Goal: Task Accomplishment & Management: Use online tool/utility

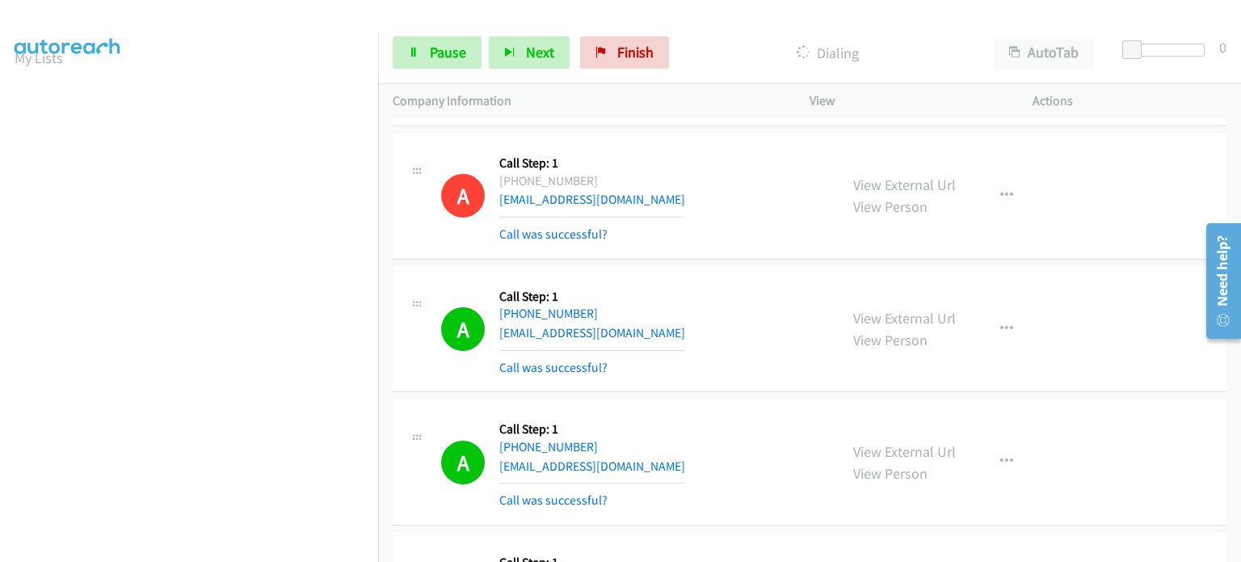
scroll to position [22, 0]
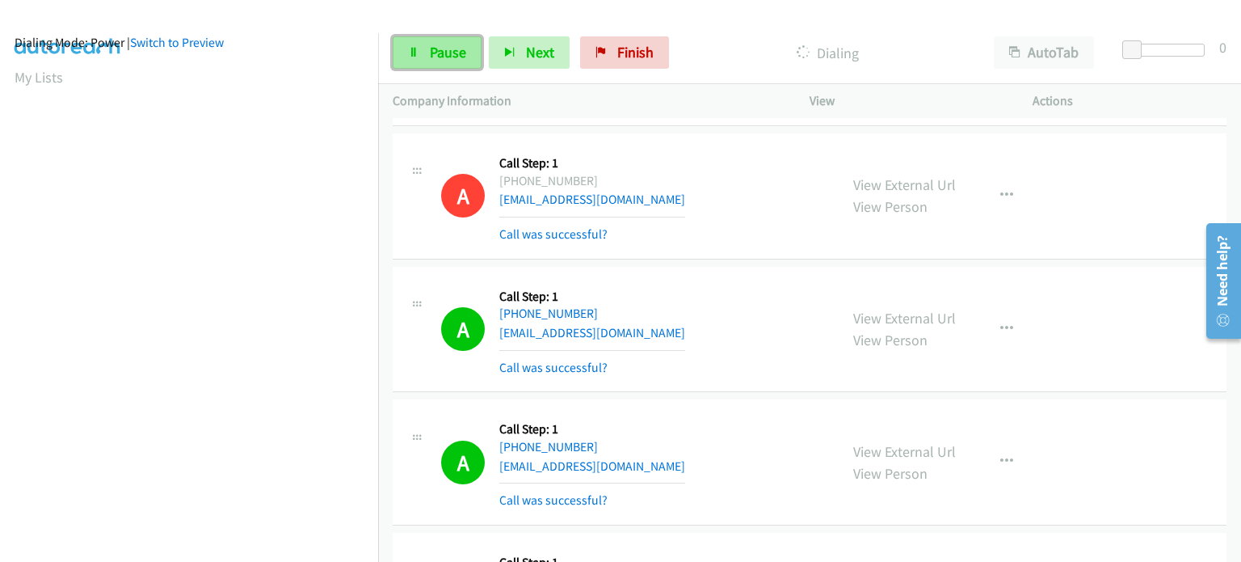
click at [410, 57] on link "Pause" at bounding box center [437, 52] width 89 height 32
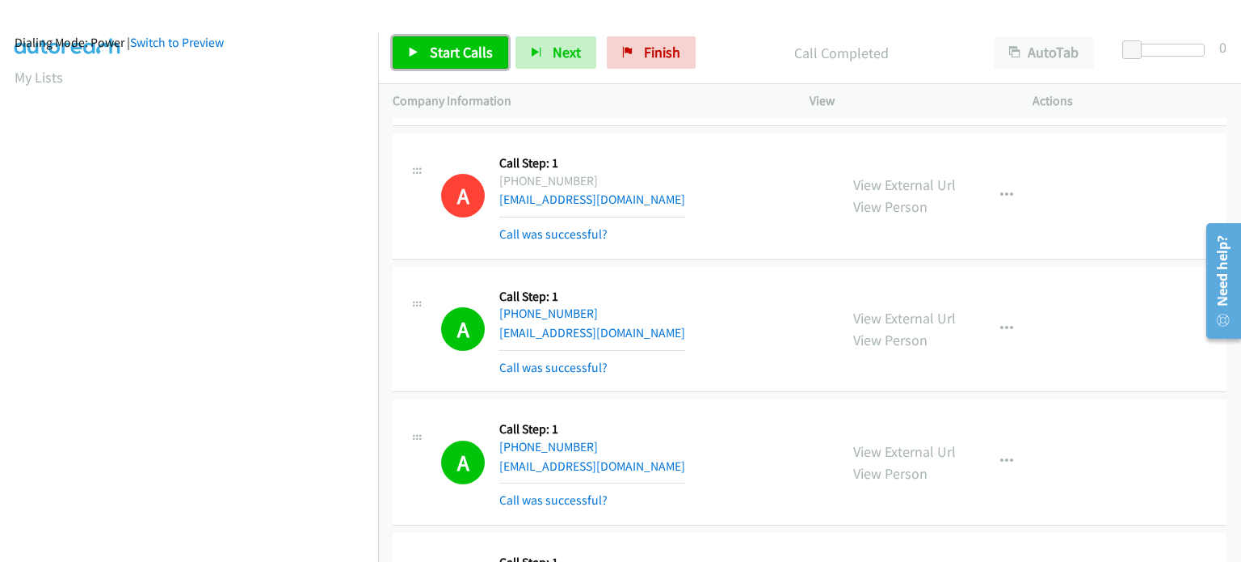
click at [462, 47] on span "Start Calls" at bounding box center [461, 52] width 63 height 19
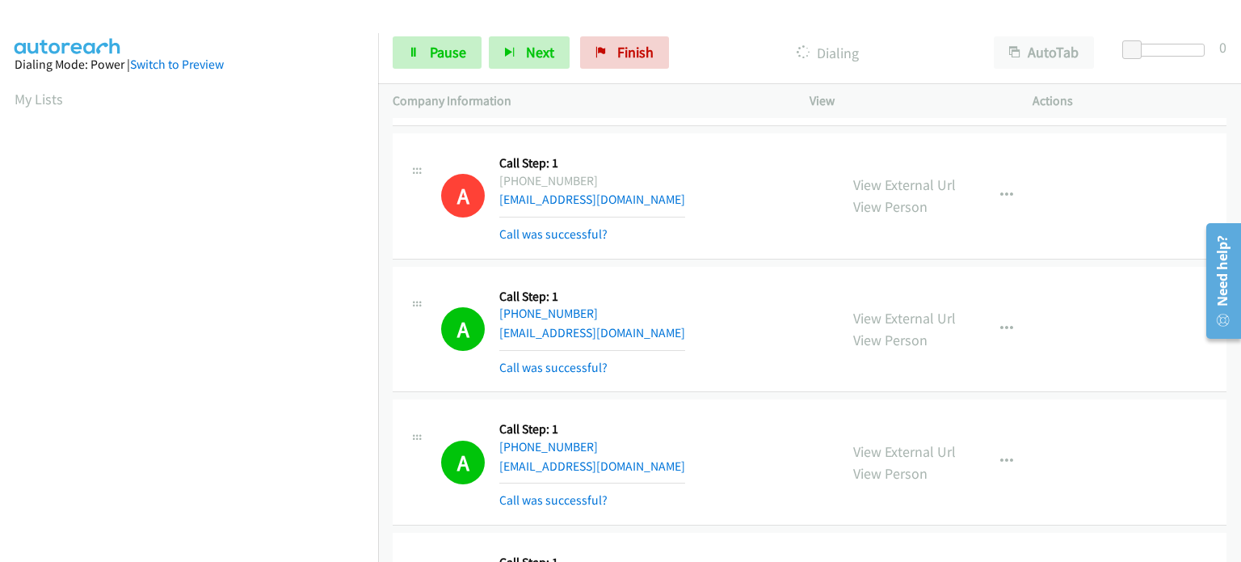
scroll to position [345, 0]
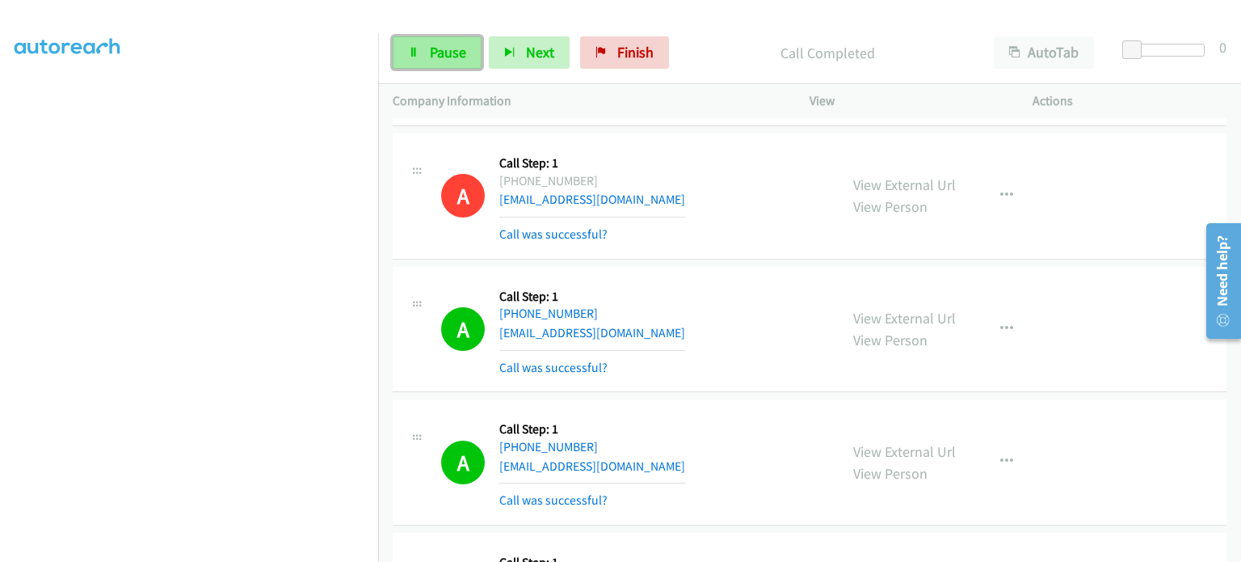
click at [438, 44] on span "Pause" at bounding box center [448, 52] width 36 height 19
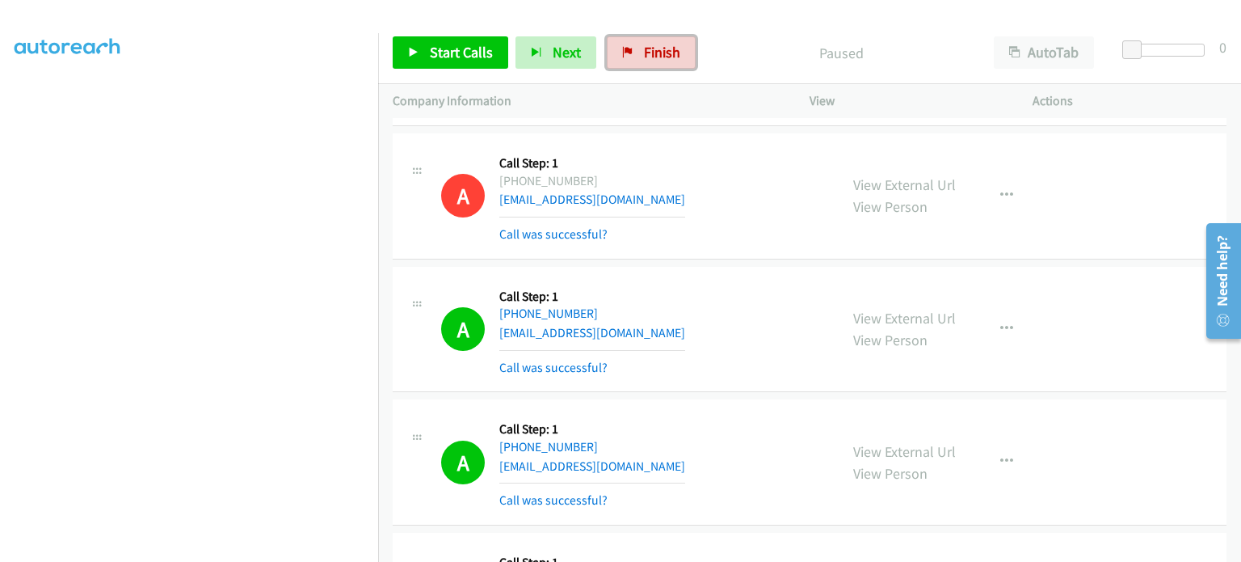
drag, startPoint x: 653, startPoint y: 46, endPoint x: 359, endPoint y: 73, distance: 295.3
click at [653, 46] on span "Finish" at bounding box center [662, 52] width 36 height 19
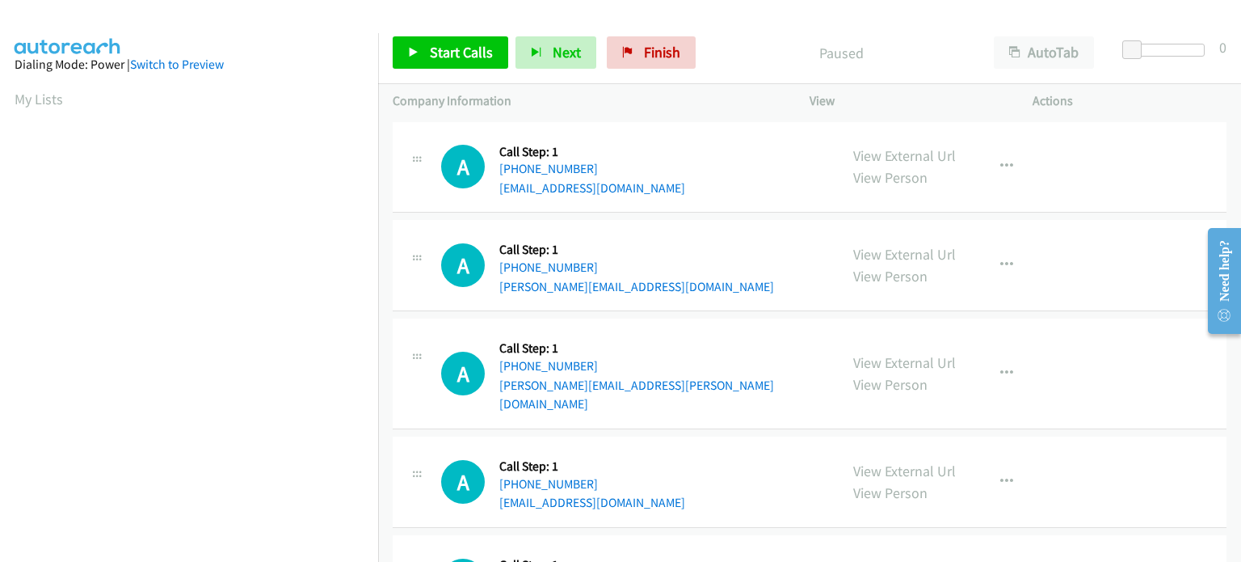
click at [276, 51] on aside "Dialing Mode: Power | Switch to Preview My Lists" at bounding box center [189, 480] width 378 height 894
click at [387, 170] on td "A Callback Scheduled Call Step: 1 [GEOGRAPHIC_DATA]/[GEOGRAPHIC_DATA] [PHONE_NU…" at bounding box center [809, 167] width 863 height 99
click at [283, 49] on aside "Dialing Mode: Power | Switch to Preview My Lists" at bounding box center [189, 480] width 378 height 894
click at [440, 53] on span "Start Calls" at bounding box center [461, 52] width 63 height 19
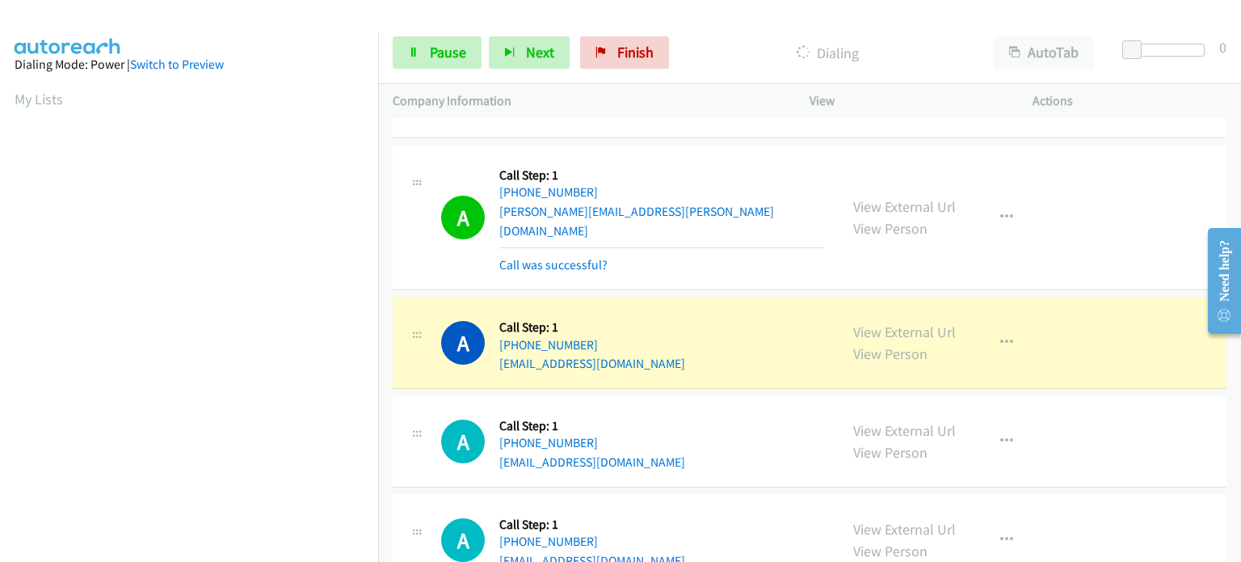
scroll to position [345, 0]
click at [1007, 326] on button "button" at bounding box center [1007, 342] width 44 height 32
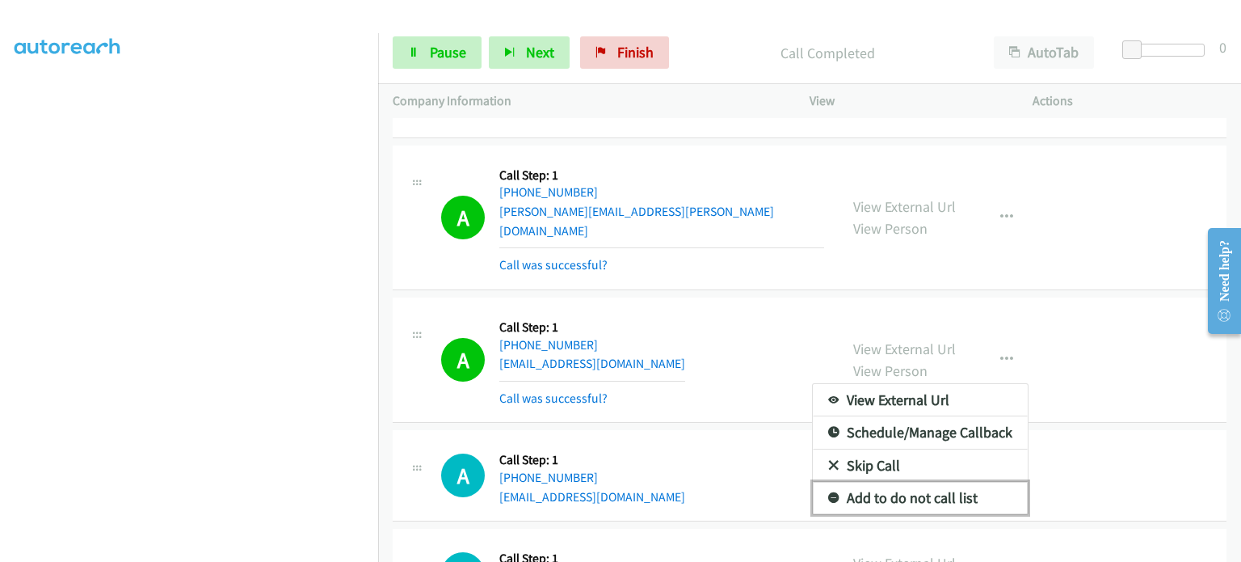
click at [879, 484] on link "Add to do not call list" at bounding box center [920, 498] width 215 height 32
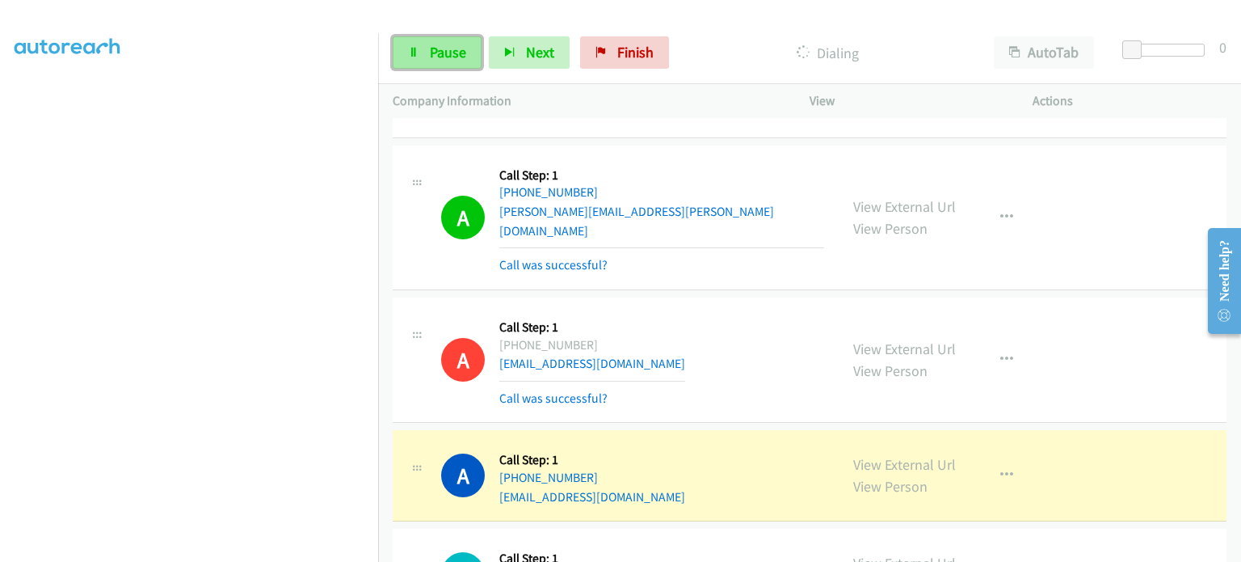
click at [473, 44] on link "Pause" at bounding box center [437, 52] width 89 height 32
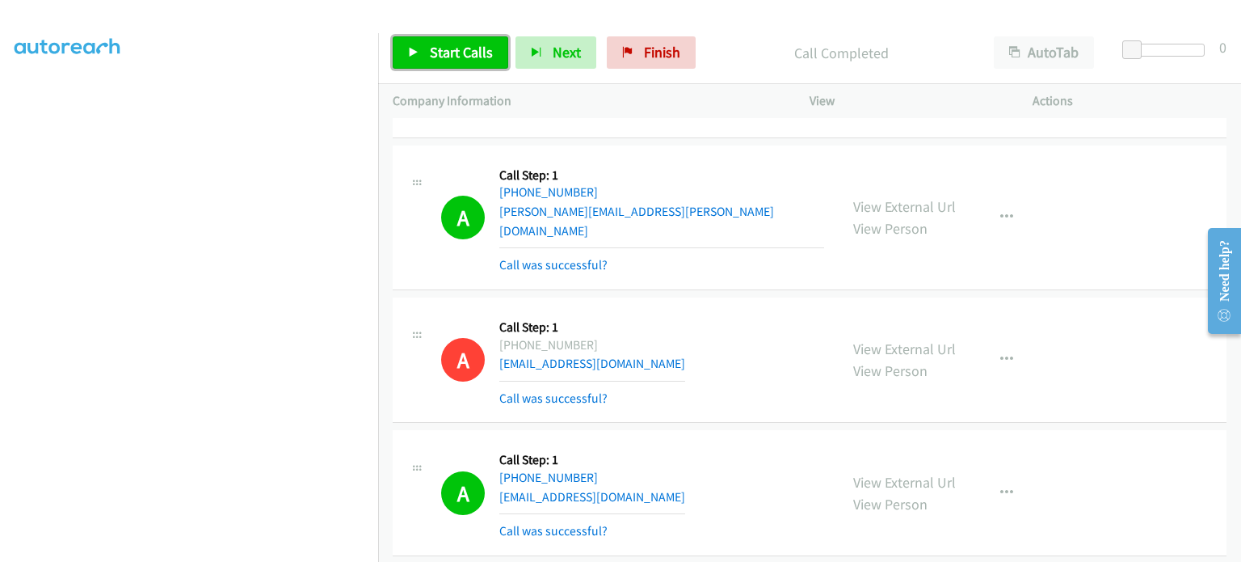
click at [423, 48] on link "Start Calls" at bounding box center [451, 52] width 116 height 32
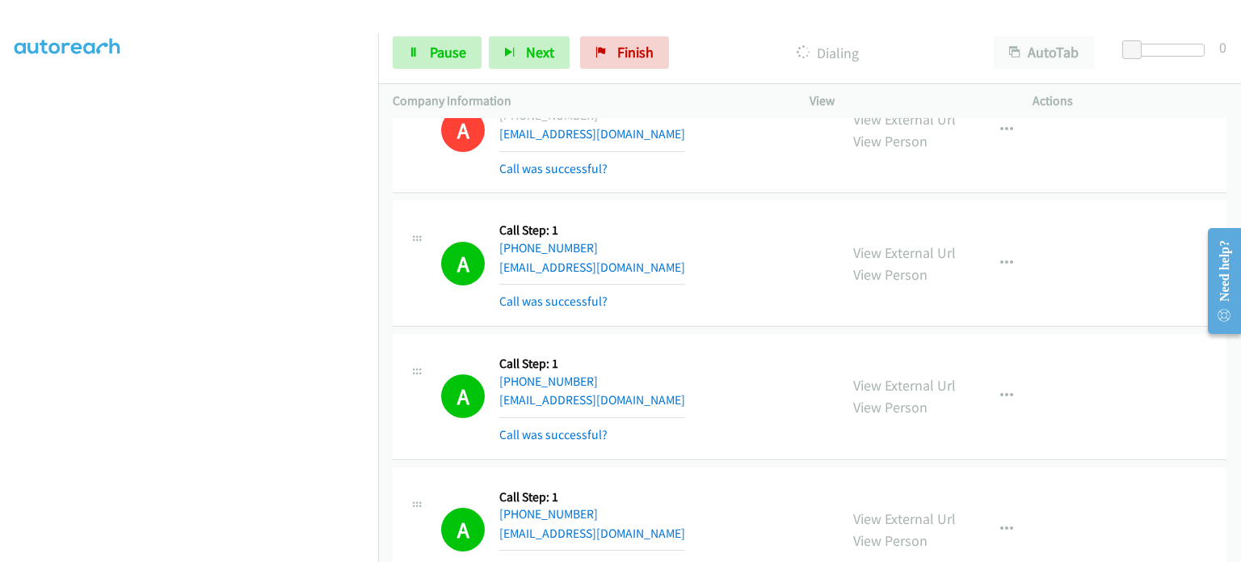
scroll to position [566, 0]
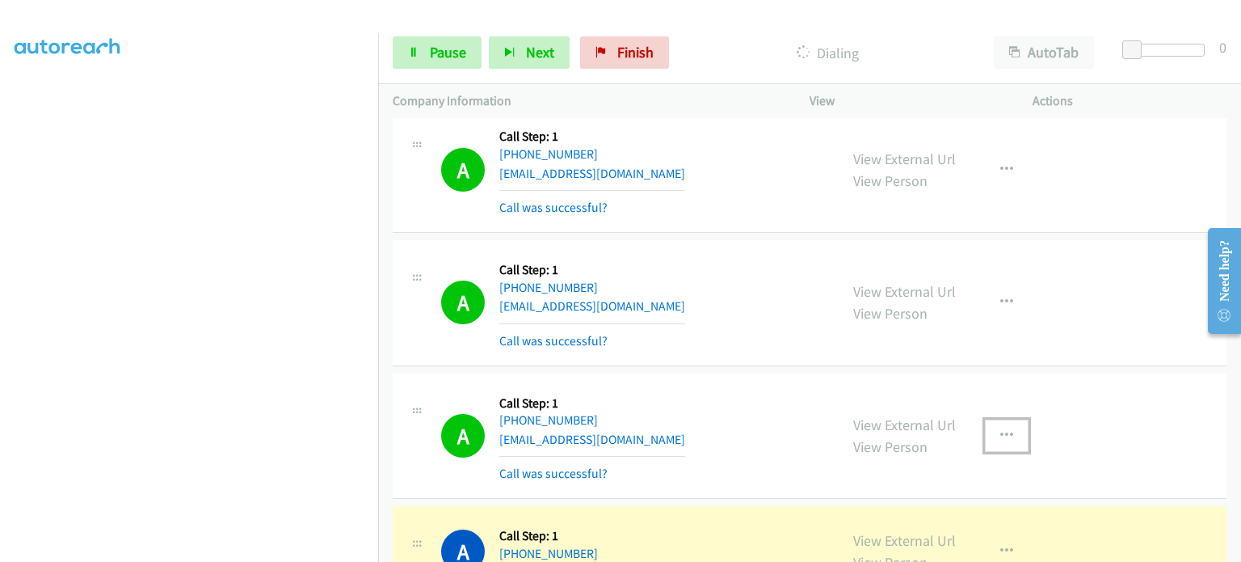
click at [999, 419] on button "button" at bounding box center [1007, 435] width 44 height 32
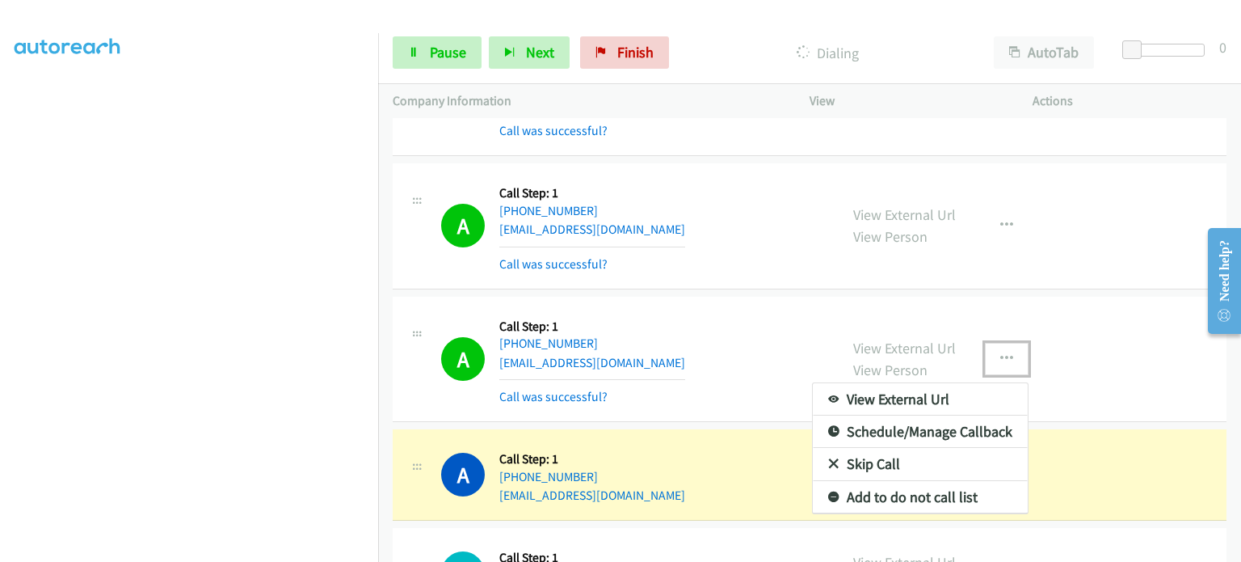
scroll to position [646, 0]
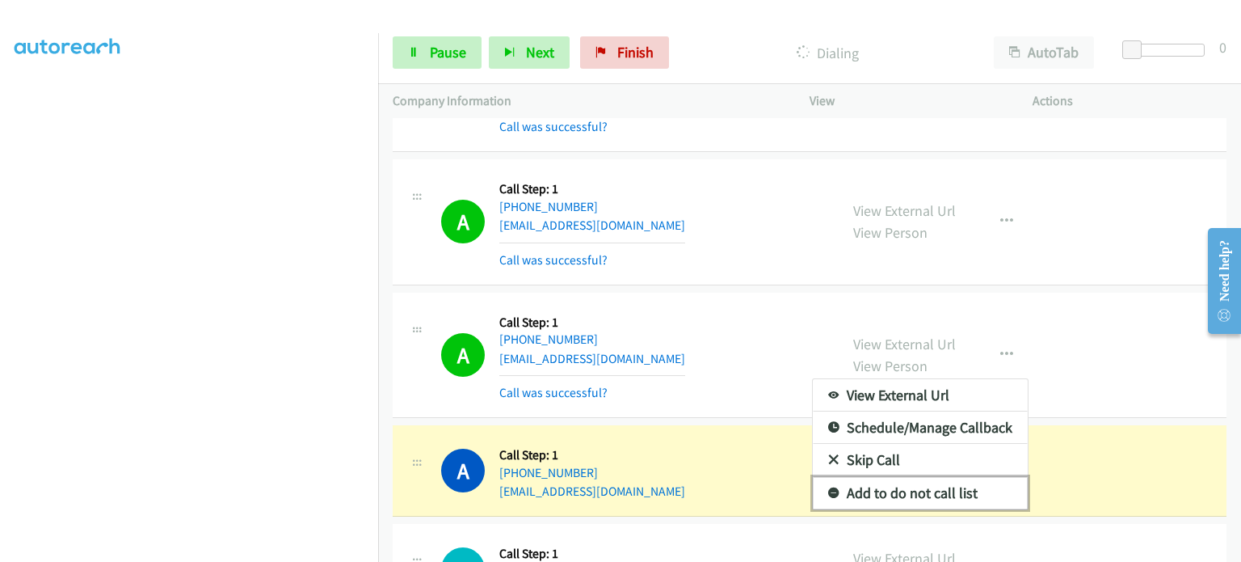
click at [912, 477] on link "Add to do not call list" at bounding box center [920, 493] width 215 height 32
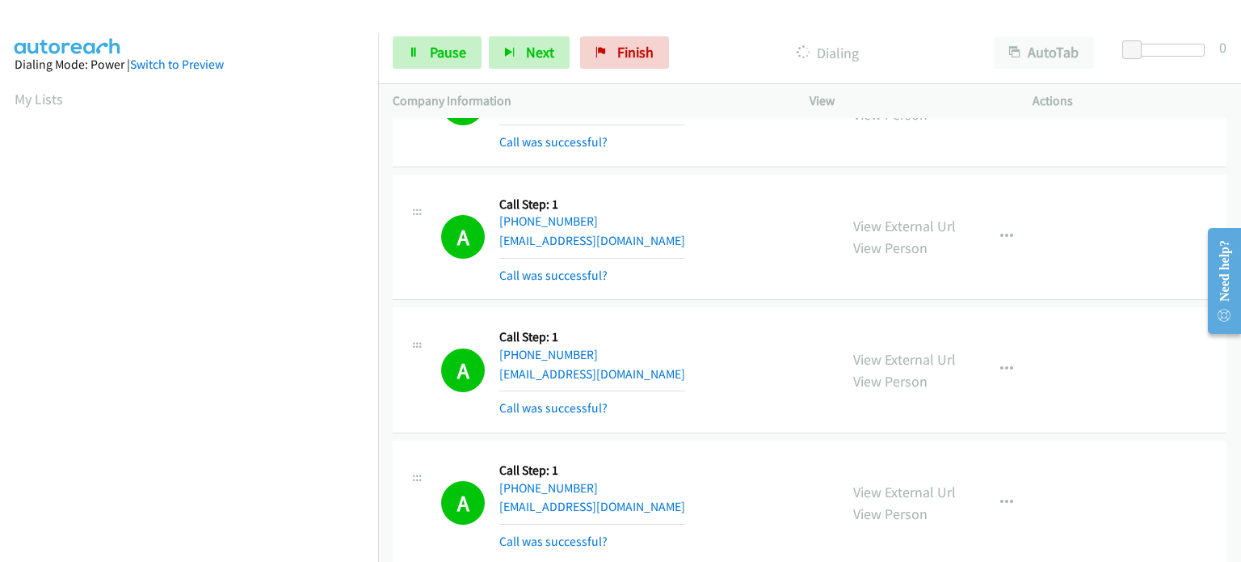
scroll to position [1293, 0]
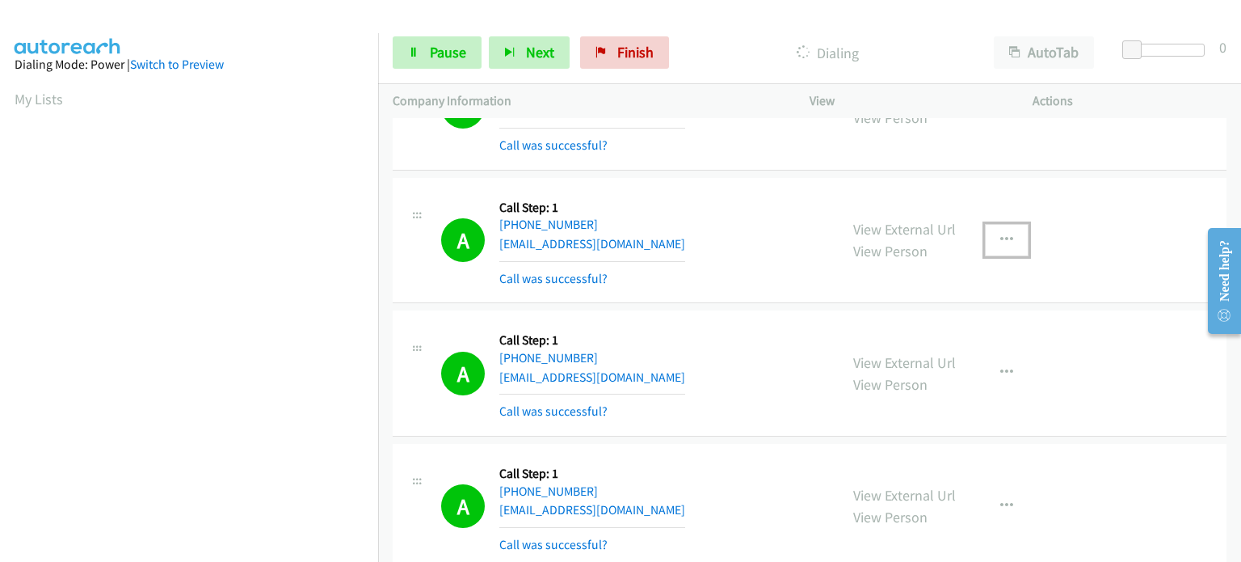
click at [1000, 234] on icon "button" at bounding box center [1006, 240] width 13 height 13
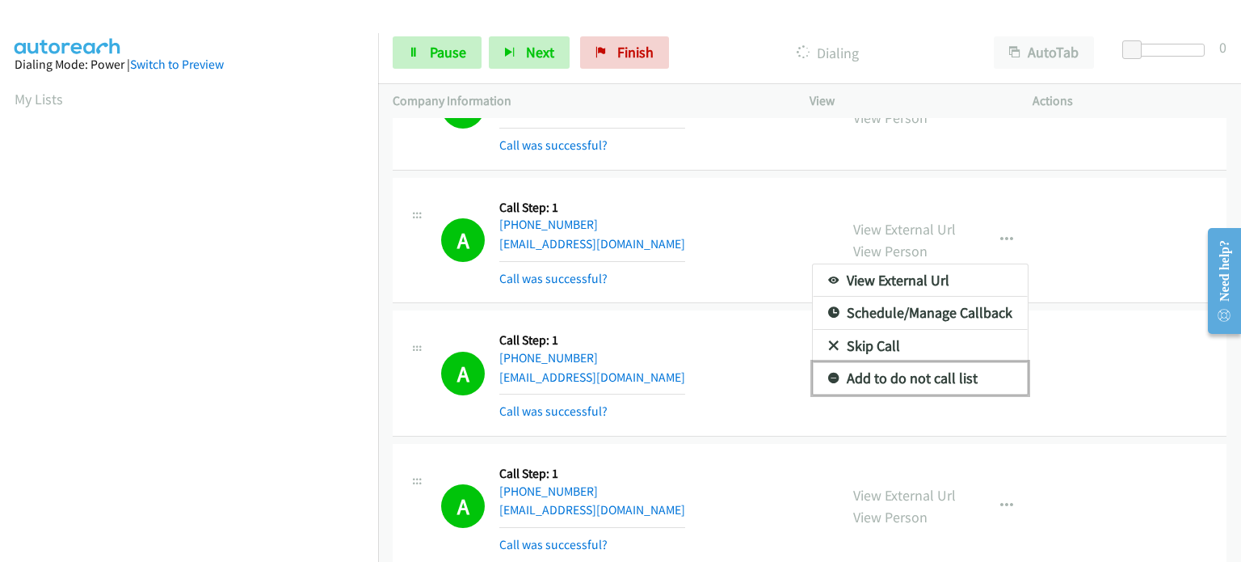
click at [952, 362] on link "Add to do not call list" at bounding box center [920, 378] width 215 height 32
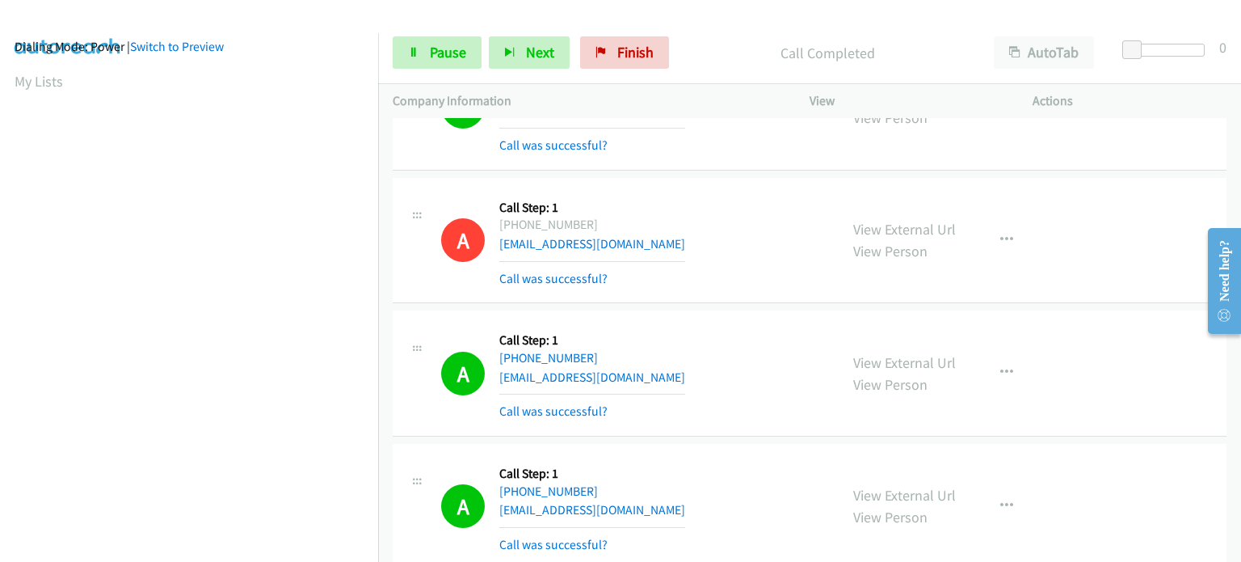
scroll to position [0, 0]
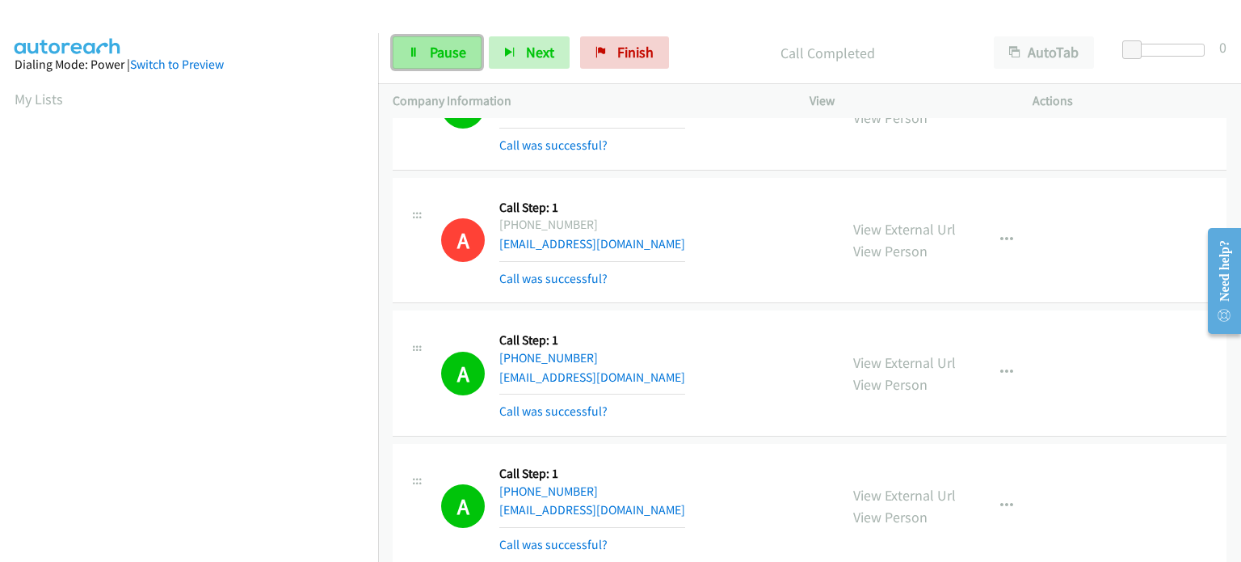
click at [423, 52] on link "Pause" at bounding box center [437, 52] width 89 height 32
